Goal: Task Accomplishment & Management: Complete application form

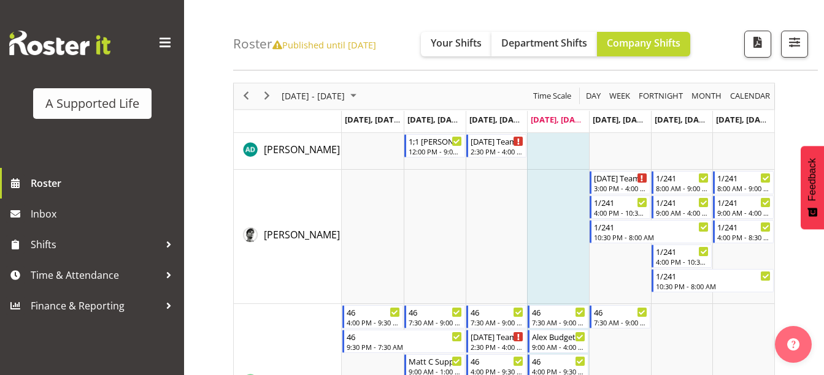
scroll to position [26, 0]
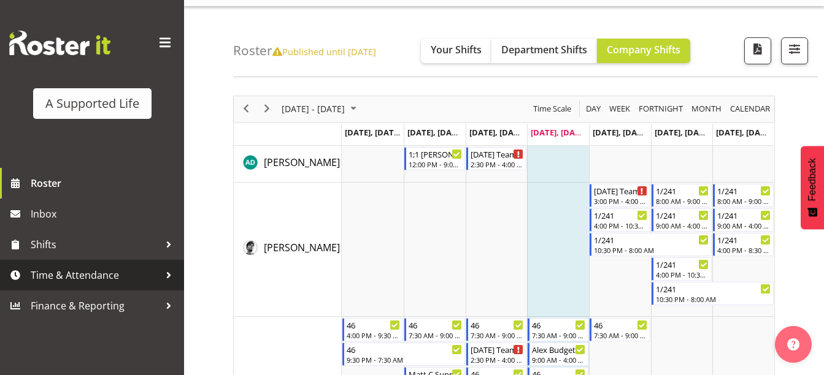
click at [115, 277] on span "Time & Attendance" at bounding box center [95, 275] width 129 height 18
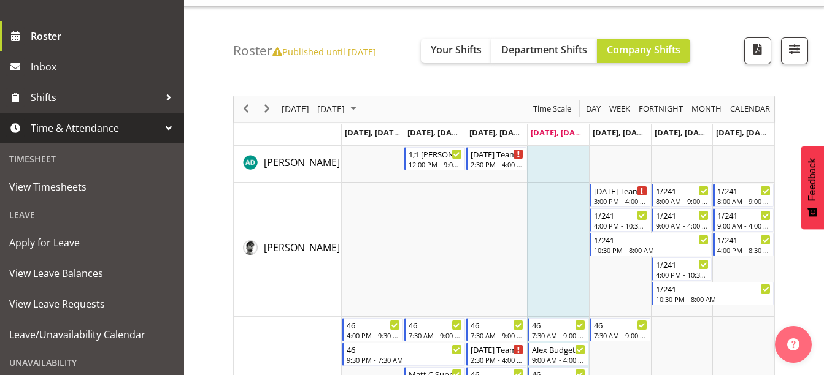
scroll to position [146, 0]
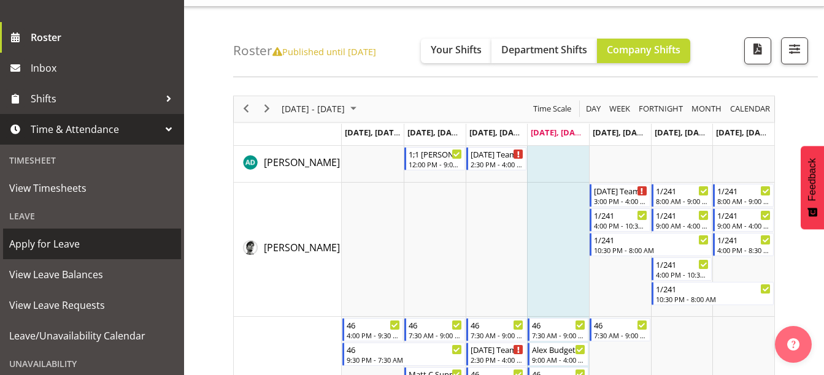
click at [74, 249] on span "Apply for Leave" at bounding box center [92, 244] width 166 height 18
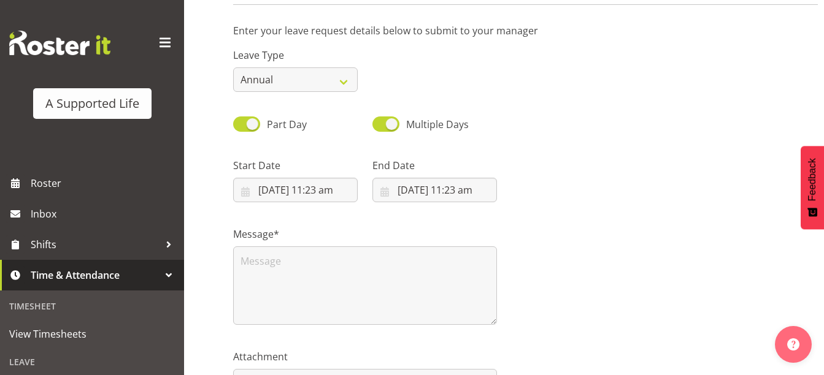
scroll to position [87, 0]
click at [262, 192] on input "[DATE] 11:23 am" at bounding box center [295, 189] width 124 height 25
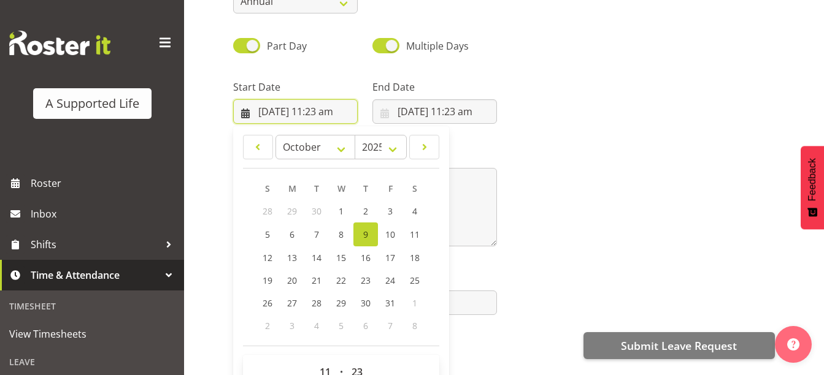
scroll to position [169, 0]
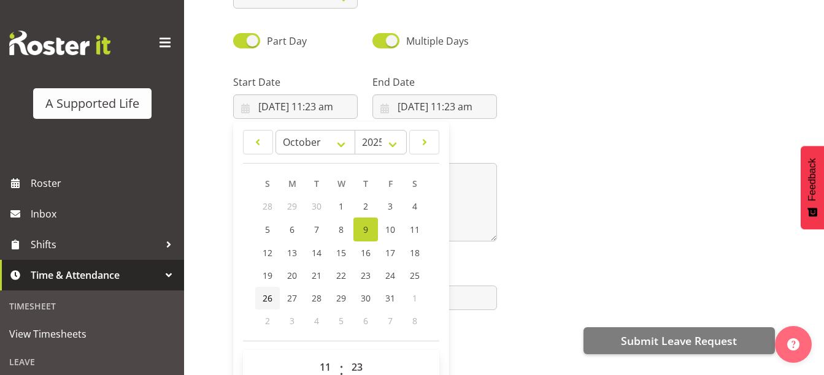
click at [267, 302] on span "26" at bounding box center [267, 299] width 10 height 12
type input "[DATE] 11:23 am"
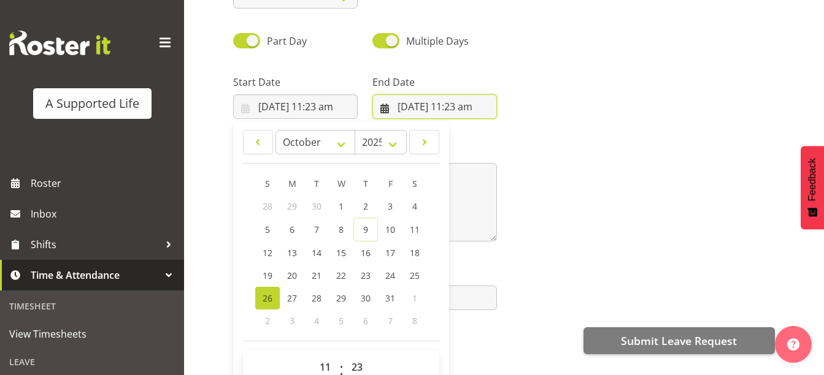
click at [460, 113] on input "[DATE] 11:23 am" at bounding box center [434, 106] width 124 height 25
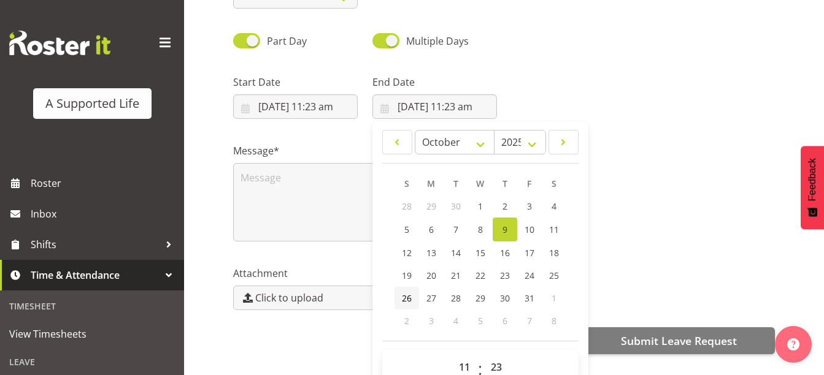
click at [408, 301] on span "26" at bounding box center [407, 299] width 10 height 12
type input "[DATE] 11:23 am"
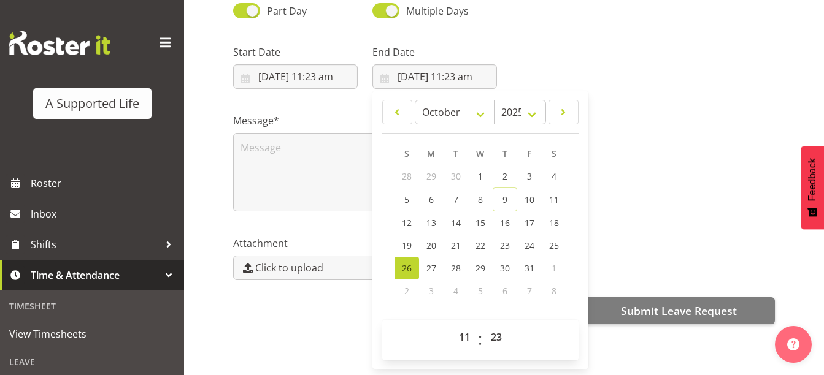
scroll to position [224, 0]
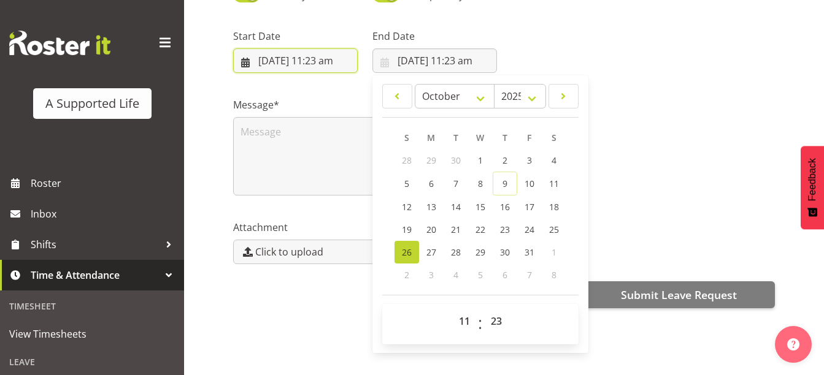
click at [306, 55] on input "[DATE] 11:23 am" at bounding box center [295, 60] width 124 height 25
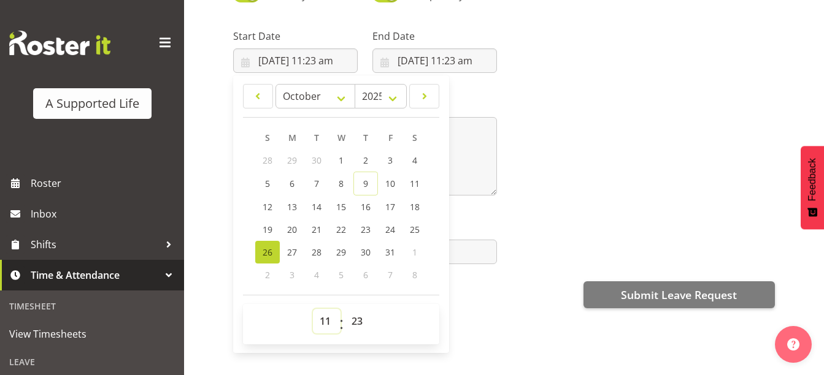
click at [323, 314] on select "00 01 02 03 04 05 06 07 08 09 10 11 12 13 14 15 16 17 18 19 20 21 22 23" at bounding box center [327, 321] width 28 height 25
select select "9"
click at [313, 309] on select "00 01 02 03 04 05 06 07 08 09 10 11 12 13 14 15 16 17 18 19 20 21 22 23" at bounding box center [327, 321] width 28 height 25
type input "26/10/2025, 9:23 am"
click at [358, 312] on select "00 01 02 03 04 05 06 07 08 09 10 11 12 13 14 15 16 17 18 19 20 21 22 23 24 25 2…" at bounding box center [359, 321] width 28 height 25
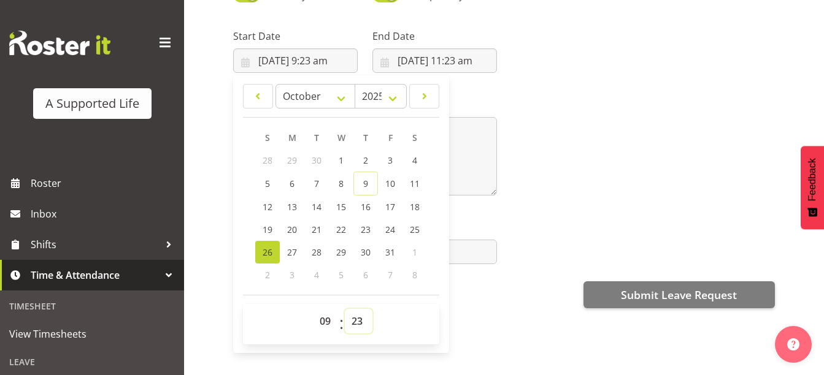
select select "0"
click at [345, 309] on select "00 01 02 03 04 05 06 07 08 09 10 11 12 13 14 15 16 17 18 19 20 21 22 23 24 25 2…" at bounding box center [359, 321] width 28 height 25
type input "26/10/2025, 9:00 am"
click at [441, 54] on input "26/10/2025, 11:23 am" at bounding box center [434, 60] width 124 height 25
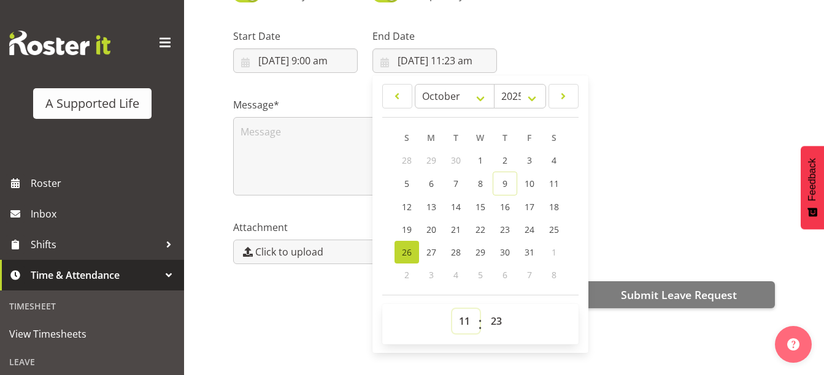
click at [460, 316] on select "00 01 02 03 04 05 06 07 08 09 10 11 12 13 14 15 16 17 18 19 20 21 22 23" at bounding box center [466, 321] width 28 height 25
select select "16"
click at [452, 309] on select "00 01 02 03 04 05 06 07 08 09 10 11 12 13 14 15 16 17 18 19 20 21 22 23" at bounding box center [466, 321] width 28 height 25
type input "26/10/2025, 4:23 pm"
click at [496, 318] on select "00 01 02 03 04 05 06 07 08 09 10 11 12 13 14 15 16 17 18 19 20 21 22 23 24 25 2…" at bounding box center [498, 321] width 28 height 25
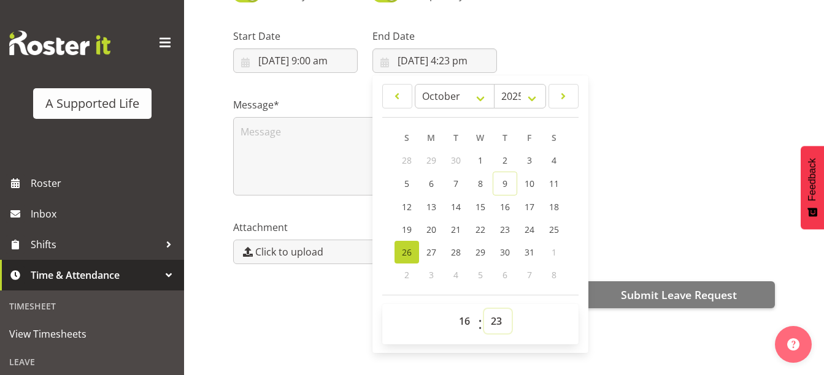
select select "30"
click at [484, 309] on select "00 01 02 03 04 05 06 07 08 09 10 11 12 13 14 15 16 17 18 19 20 21 22 23 24 25 2…" at bounding box center [498, 321] width 28 height 25
type input "26/10/2025, 4:30 pm"
click at [262, 150] on textarea at bounding box center [365, 156] width 264 height 78
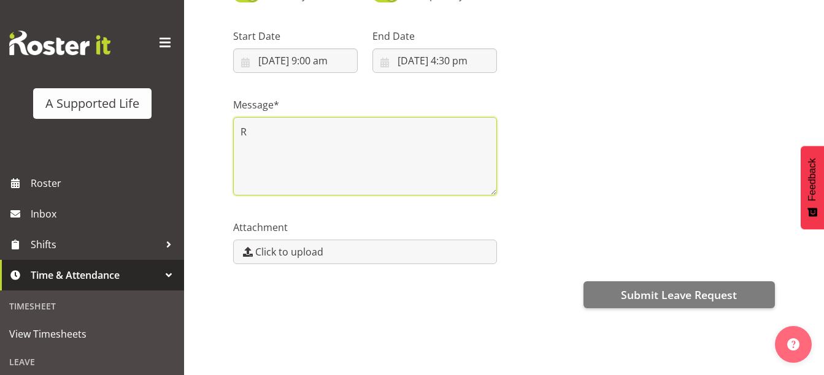
click at [262, 150] on textarea "R" at bounding box center [365, 156] width 264 height 78
click at [361, 127] on textarea "Requesting leave Sunday," at bounding box center [365, 156] width 264 height 78
click at [464, 121] on textarea "Requesting leave Sunday, 26th Oct 9am - 4.30pm (7.5 hours) please." at bounding box center [365, 156] width 264 height 78
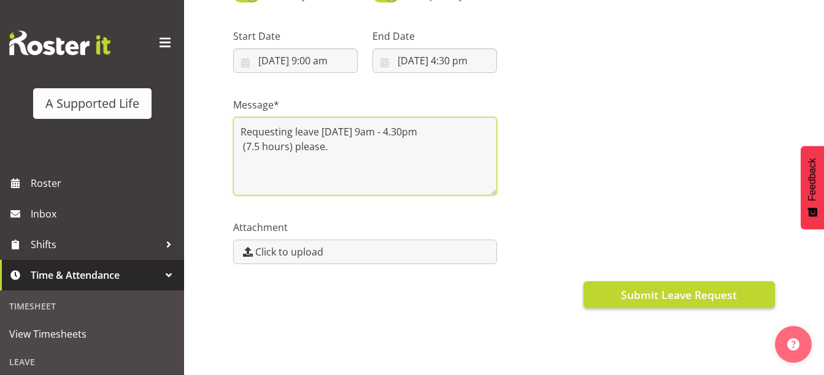
type textarea "Requesting leave Sunday, 26th Oct 9am - 4.30pm (7.5 hours) please."
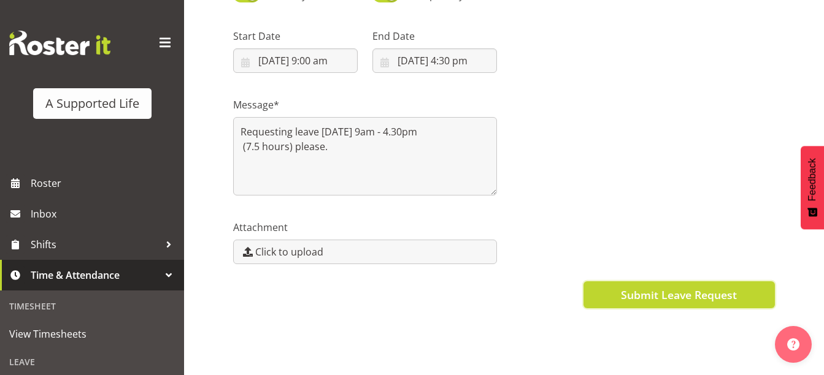
click at [623, 293] on span "Submit Leave Request" at bounding box center [679, 295] width 116 height 16
